Goal: Use online tool/utility: Utilize a website feature to perform a specific function

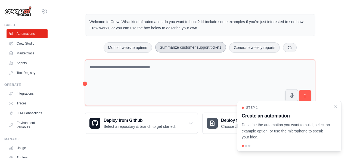
click at [197, 49] on button "Summarize customer support tickets" at bounding box center [190, 47] width 71 height 10
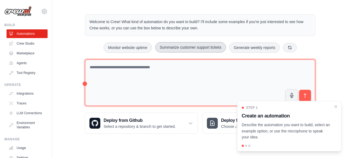
type textarea "**********"
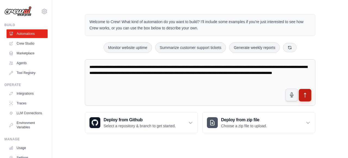
click at [305, 94] on icon "submit" at bounding box center [305, 95] width 6 height 6
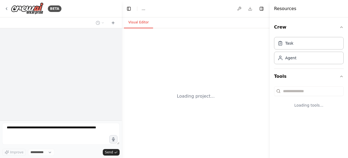
select select "****"
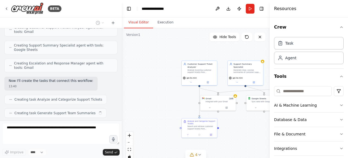
scroll to position [193, 0]
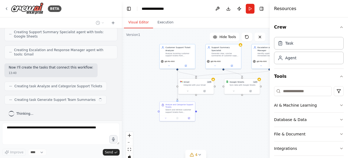
drag, startPoint x: 171, startPoint y: 90, endPoint x: 144, endPoint y: 73, distance: 31.9
click at [144, 73] on div ".deletable-edge-delete-btn { width: 20px; height: 20px; border: 0px solid #ffff…" at bounding box center [196, 96] width 148 height 136
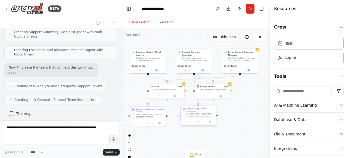
drag, startPoint x: 222, startPoint y: 109, endPoint x: 197, endPoint y: 113, distance: 24.9
click at [197, 113] on div ".deletable-edge-delete-btn { width: 20px; height: 20px; border: 0px solid #ffff…" at bounding box center [196, 96] width 148 height 136
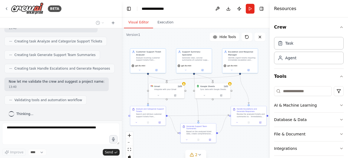
scroll to position [251, 0]
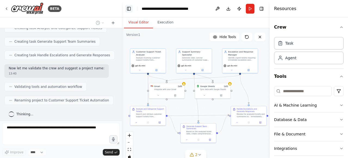
click at [127, 9] on button "Toggle Left Sidebar" at bounding box center [129, 9] width 8 height 8
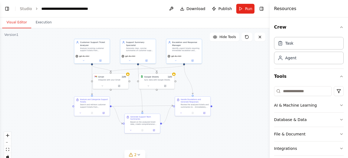
drag, startPoint x: 148, startPoint y: 59, endPoint x: 214, endPoint y: 52, distance: 66.1
click at [214, 52] on div ".deletable-edge-delete-btn { width: 20px; height: 20px; border: 0px solid #ffff…" at bounding box center [134, 96] width 269 height 136
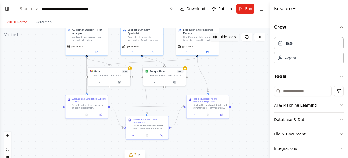
scroll to position [473, 0]
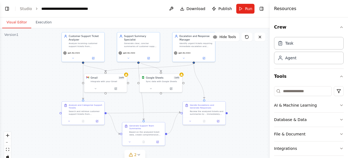
drag, startPoint x: 214, startPoint y: 52, endPoint x: 229, endPoint y: 44, distance: 17.5
click at [229, 44] on div ".deletable-edge-delete-btn { width: 20px; height: 20px; border: 0px solid #ffff…" at bounding box center [134, 96] width 269 height 136
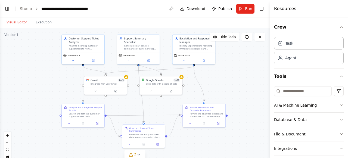
drag, startPoint x: 229, startPoint y: 44, endPoint x: 229, endPoint y: 47, distance: 3.0
click at [229, 48] on div ".deletable-edge-delete-btn { width: 20px; height: 20px; border: 0px solid #ffff…" at bounding box center [134, 96] width 269 height 136
click at [75, 59] on button at bounding box center [73, 60] width 20 height 4
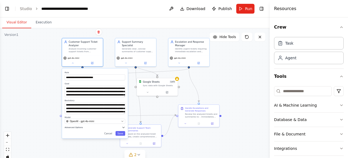
click at [94, 127] on button "Advanced Options" at bounding box center [95, 126] width 61 height 3
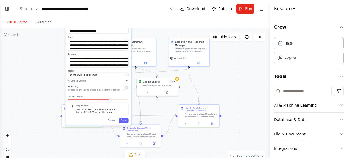
drag, startPoint x: 94, startPoint y: 137, endPoint x: 96, endPoint y: 93, distance: 44.6
click at [96, 93] on div "Reasoning Reflect on a task and create a plan before execution Temperature: 0.7…" at bounding box center [98, 100] width 61 height 32
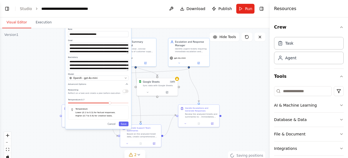
click at [127, 86] on div "**********" at bounding box center [98, 76] width 66 height 103
click at [125, 85] on icon "button" at bounding box center [126, 83] width 3 height 3
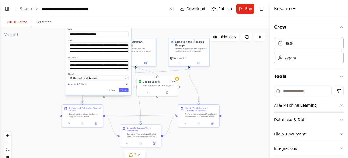
click at [41, 116] on div ".deletable-edge-delete-btn { width: 20px; height: 20px; border: 0px solid #ffff…" at bounding box center [134, 96] width 269 height 136
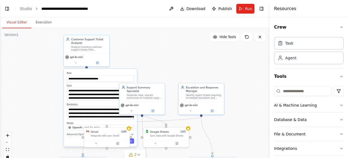
drag, startPoint x: 54, startPoint y: 69, endPoint x: 54, endPoint y: 119, distance: 49.7
click at [54, 119] on div ".deletable-edge-delete-btn { width: 20px; height: 20px; border: 0px solid #ffff…" at bounding box center [134, 96] width 269 height 136
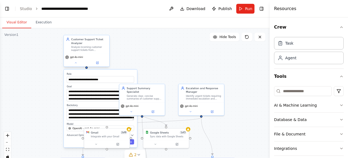
click at [79, 65] on div "gpt-4o-mini" at bounding box center [86, 60] width 45 height 13
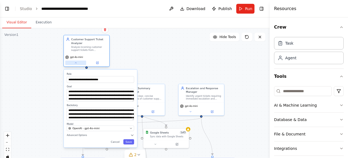
click at [76, 65] on button at bounding box center [75, 63] width 21 height 4
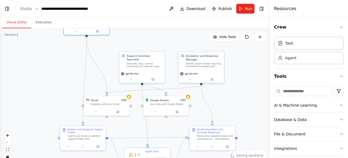
drag, startPoint x: 69, startPoint y: 115, endPoint x: 67, endPoint y: 74, distance: 41.0
click at [67, 74] on div ".deletable-edge-delete-btn { width: 20px; height: 20px; border: 0px solid #ffff…" at bounding box center [134, 96] width 269 height 136
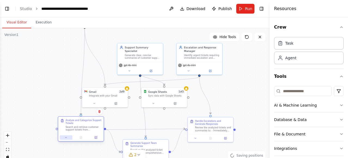
click at [64, 137] on icon at bounding box center [65, 137] width 3 height 3
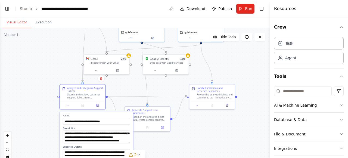
drag, startPoint x: 47, startPoint y: 126, endPoint x: 54, endPoint y: 70, distance: 56.1
click at [54, 70] on div ".deletable-edge-delete-btn { width: 20px; height: 20px; border: 0px solid #ffff…" at bounding box center [134, 96] width 269 height 136
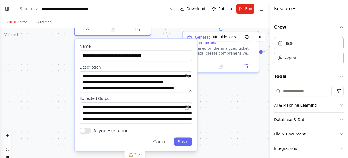
drag, startPoint x: 55, startPoint y: 137, endPoint x: 58, endPoint y: 119, distance: 18.2
click at [58, 119] on div ".deletable-edge-delete-btn { width: 20px; height: 20px; border: 0px solid #ffff…" at bounding box center [134, 96] width 269 height 136
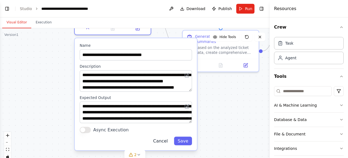
click at [158, 141] on button "Cancel" at bounding box center [160, 140] width 22 height 9
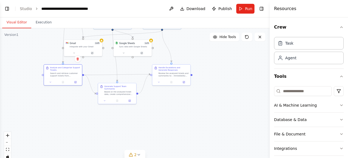
drag, startPoint x: 209, startPoint y: 108, endPoint x: 126, endPoint y: 125, distance: 84.5
click at [126, 125] on div ".deletable-edge-delete-btn { width: 20px; height: 20px; border: 0px solid #ffff…" at bounding box center [134, 96] width 269 height 136
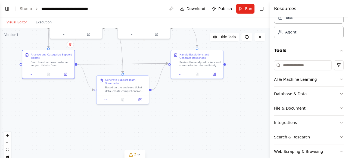
scroll to position [34, 0]
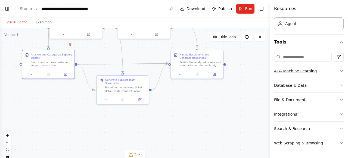
click at [332, 71] on button "AI & Machine Learning" at bounding box center [309, 71] width 70 height 14
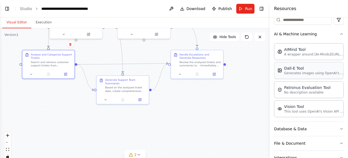
scroll to position [80, 0]
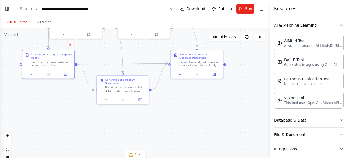
click at [337, 27] on button "AI & Machine Learning" at bounding box center [309, 25] width 70 height 14
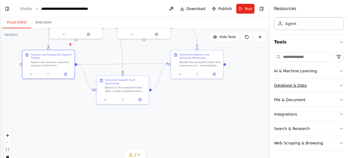
click at [329, 83] on button "Database & Data" at bounding box center [309, 85] width 70 height 14
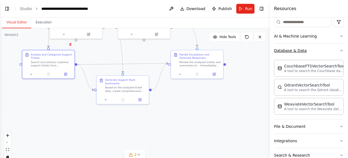
scroll to position [80, 0]
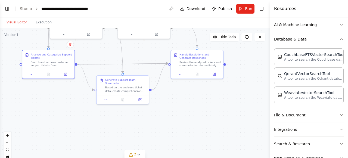
click at [336, 39] on button "Database & Data" at bounding box center [309, 39] width 70 height 14
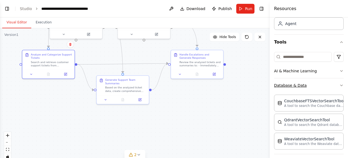
scroll to position [34, 0]
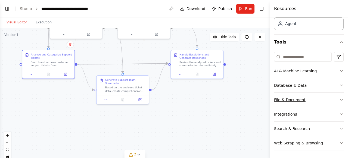
click at [322, 97] on button "File & Document" at bounding box center [309, 100] width 70 height 14
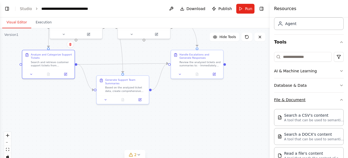
click at [322, 97] on button "File & Document" at bounding box center [309, 100] width 70 height 14
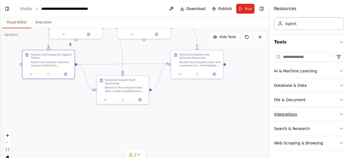
click at [327, 112] on button "Integrations" at bounding box center [309, 114] width 70 height 14
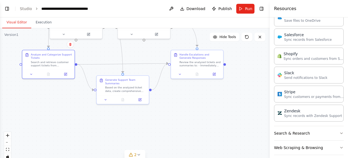
scroll to position [415, 0]
click at [335, 130] on button "Search & Research" at bounding box center [309, 132] width 70 height 14
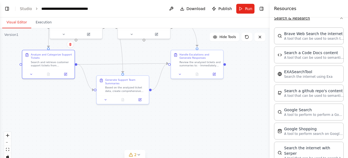
scroll to position [531, 0]
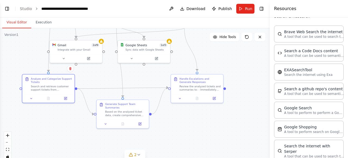
drag, startPoint x: 238, startPoint y: 127, endPoint x: 238, endPoint y: 152, distance: 24.4
click at [238, 152] on div ".deletable-edge-delete-btn { width: 20px; height: 20px; border: 0px solid #ffff…" at bounding box center [134, 96] width 269 height 136
